Goal: Complete application form

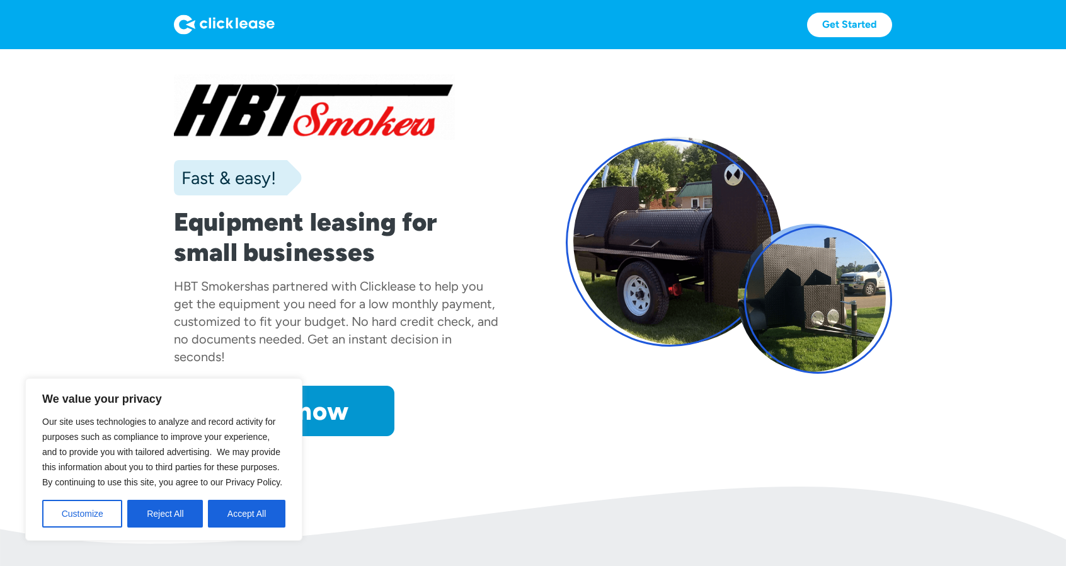
click at [549, 416] on div "Fast & easy! Equipment leasing for small businesses HBT Smokers has partnered w…" at bounding box center [533, 255] width 718 height 362
click at [257, 515] on button "Accept All" at bounding box center [246, 514] width 77 height 28
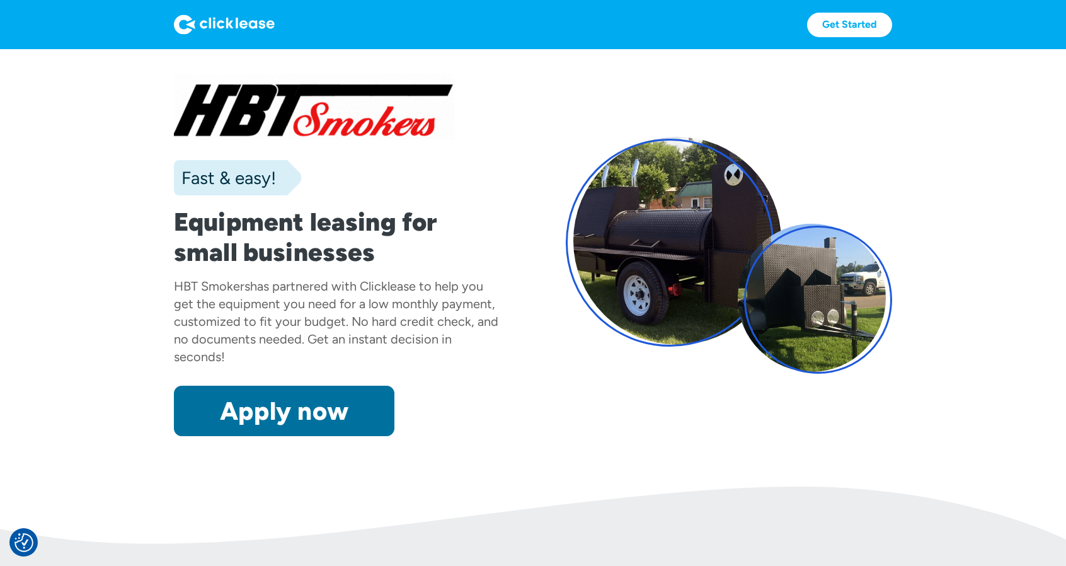
click at [294, 413] on link "Apply now" at bounding box center [284, 411] width 221 height 50
